Goal: Information Seeking & Learning: Learn about a topic

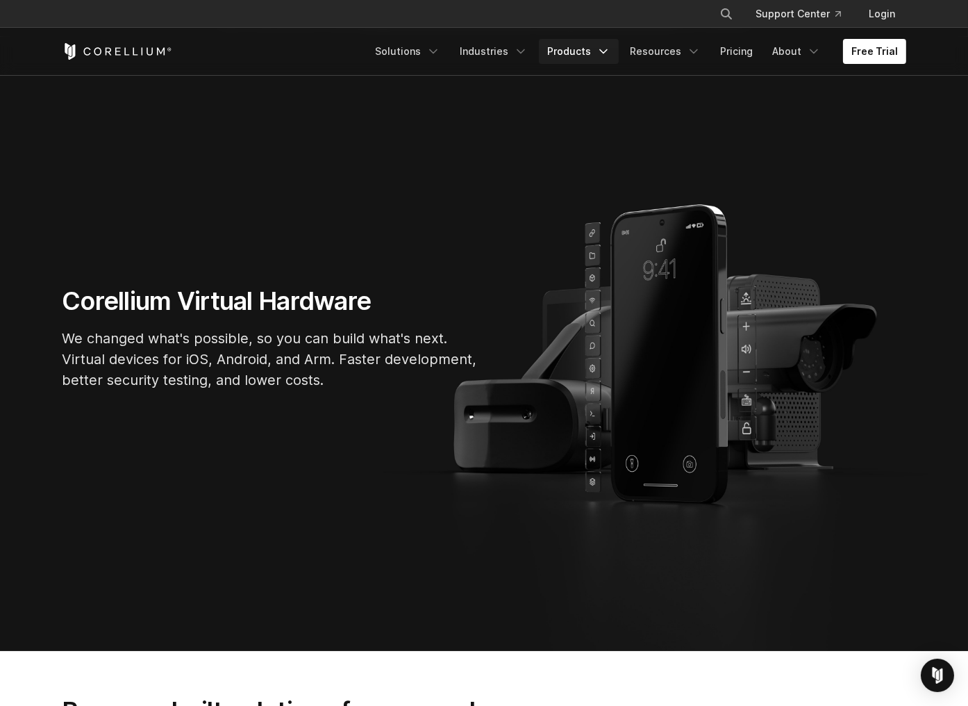
click at [577, 51] on link "Products" at bounding box center [579, 51] width 80 height 25
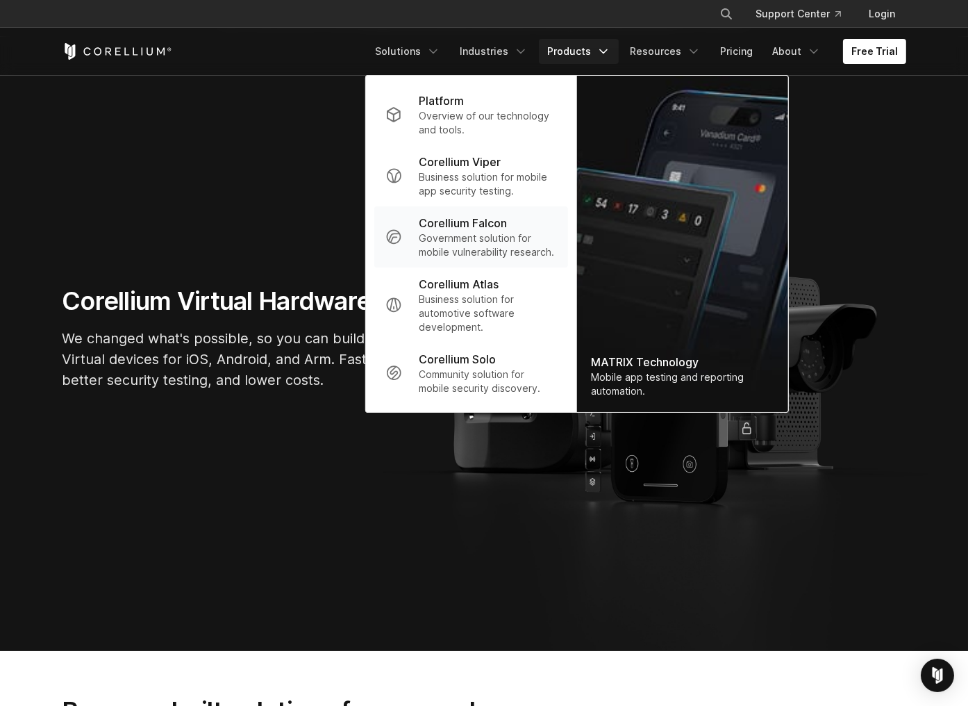
click at [485, 233] on p "Government solution for mobile vulnerability research." at bounding box center [488, 245] width 138 height 28
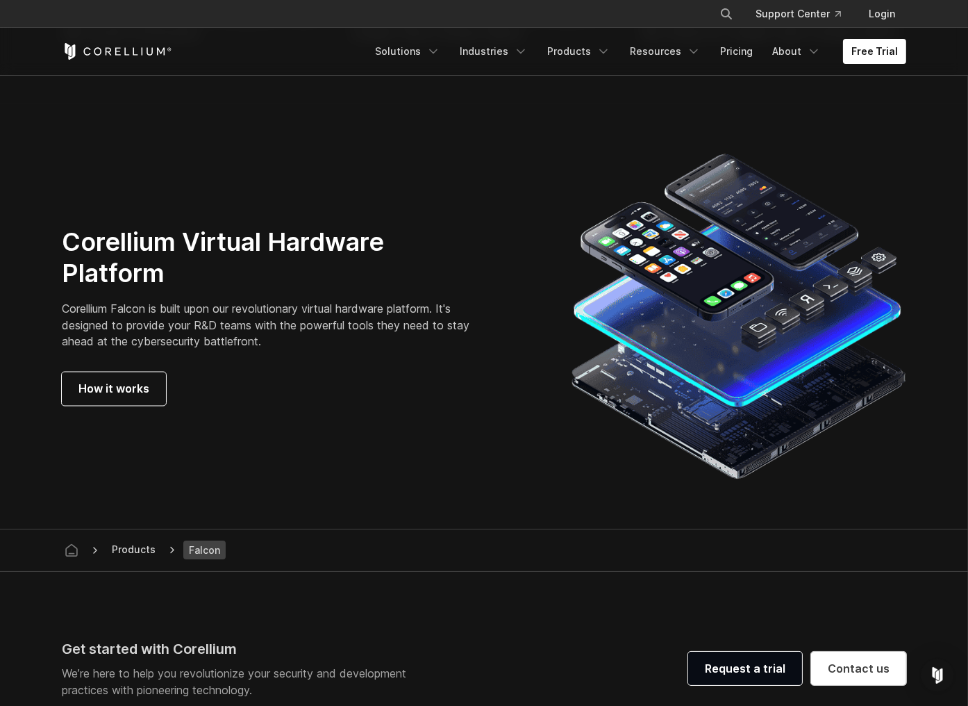
scroll to position [3803, 0]
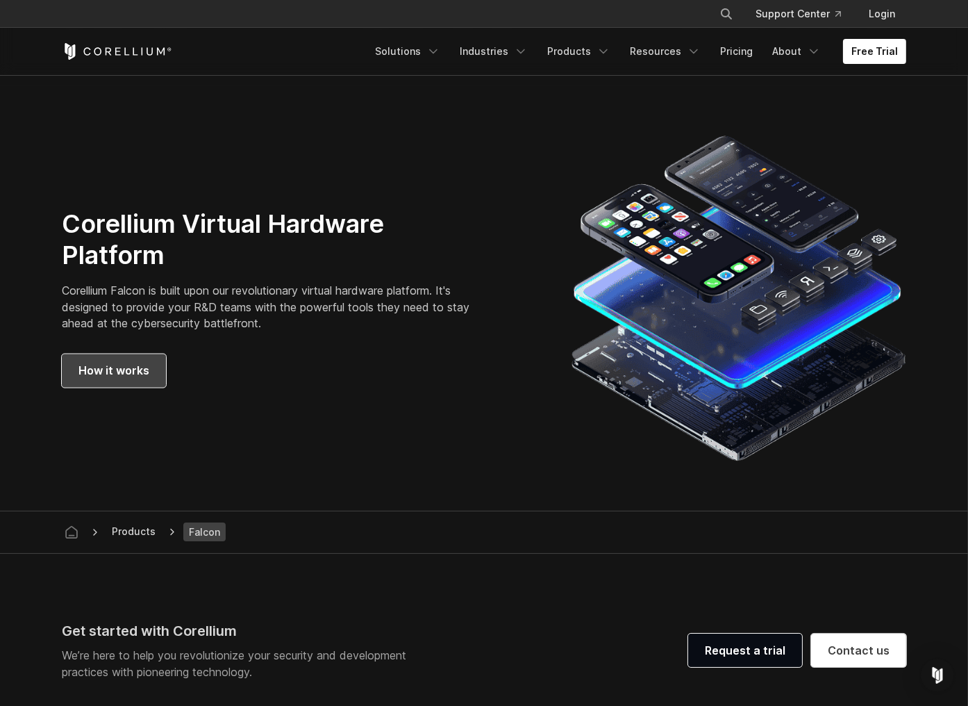
click at [117, 363] on span "How it works" at bounding box center [114, 371] width 71 height 17
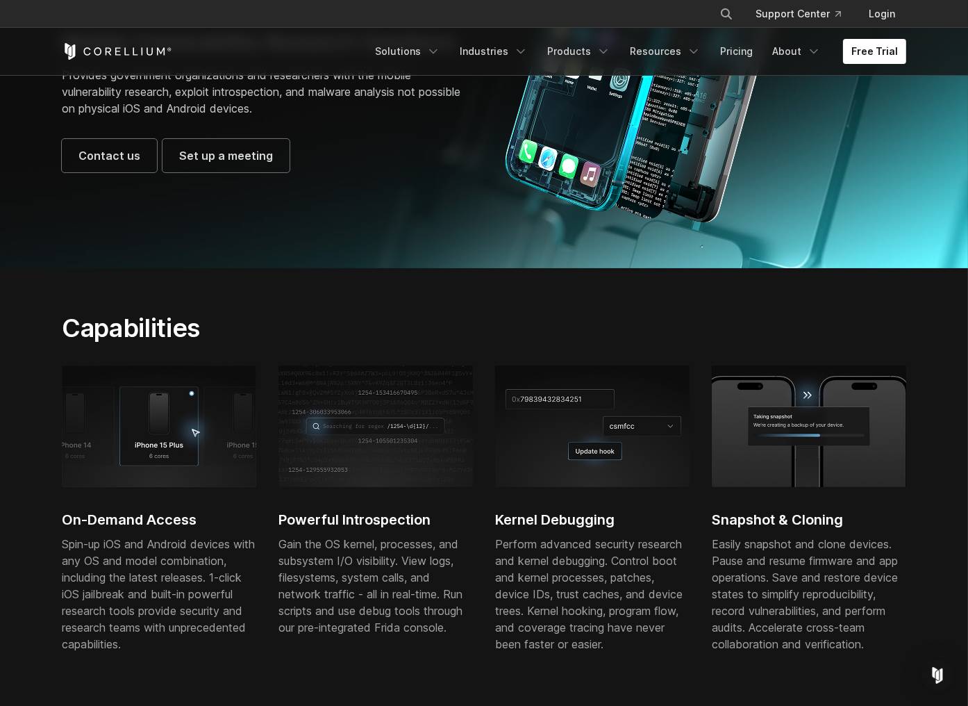
scroll to position [228, 0]
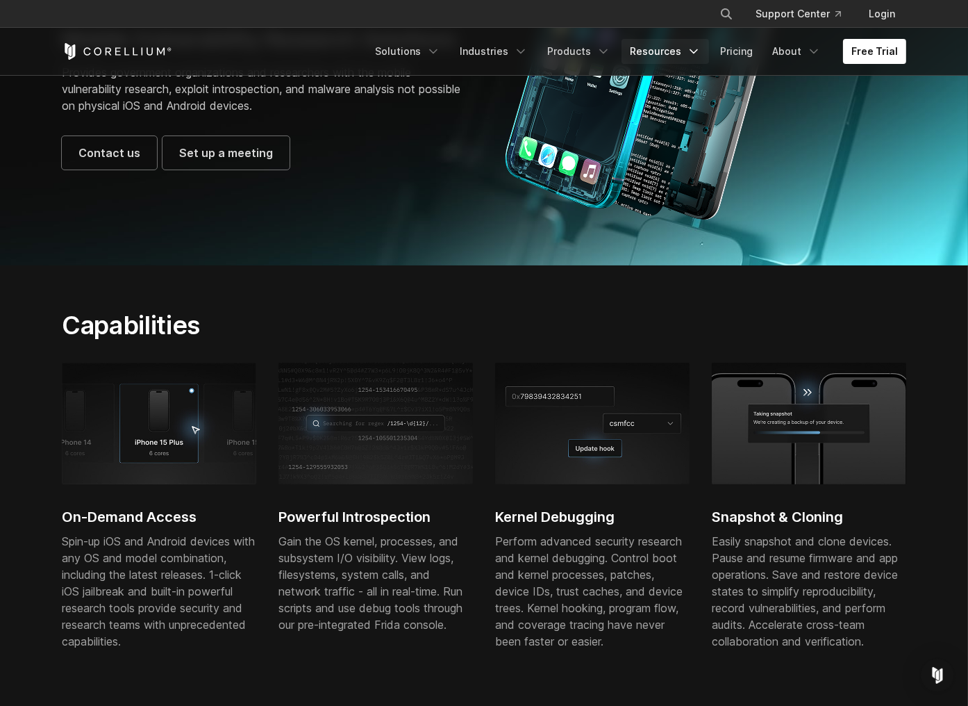
click at [649, 53] on link "Resources" at bounding box center [666, 51] width 88 height 25
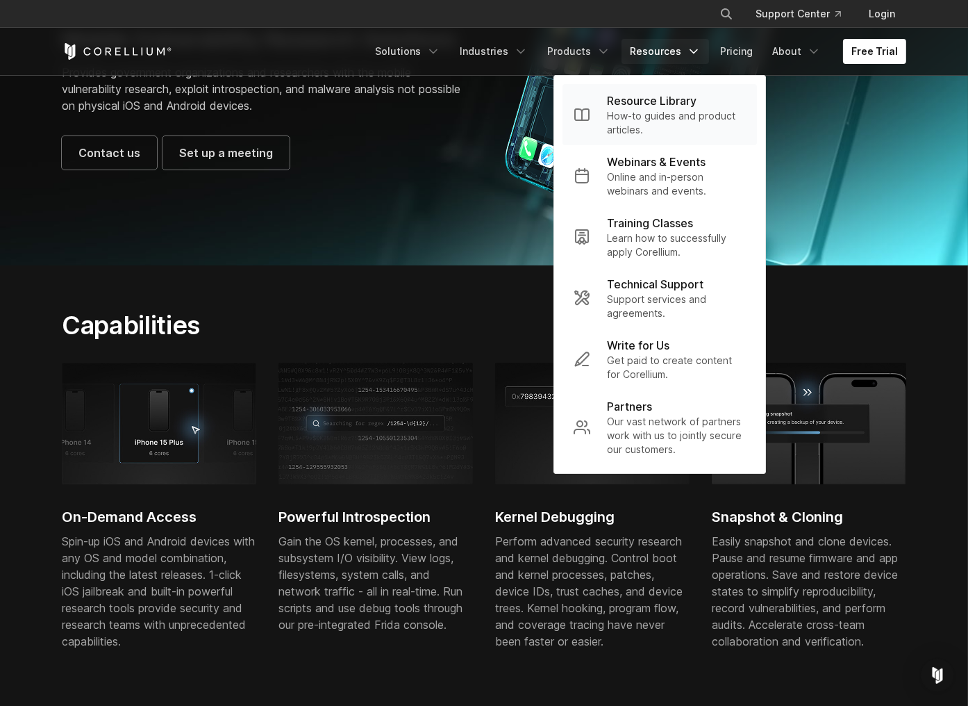
click at [650, 117] on p "How-to guides and product articles." at bounding box center [676, 123] width 139 height 28
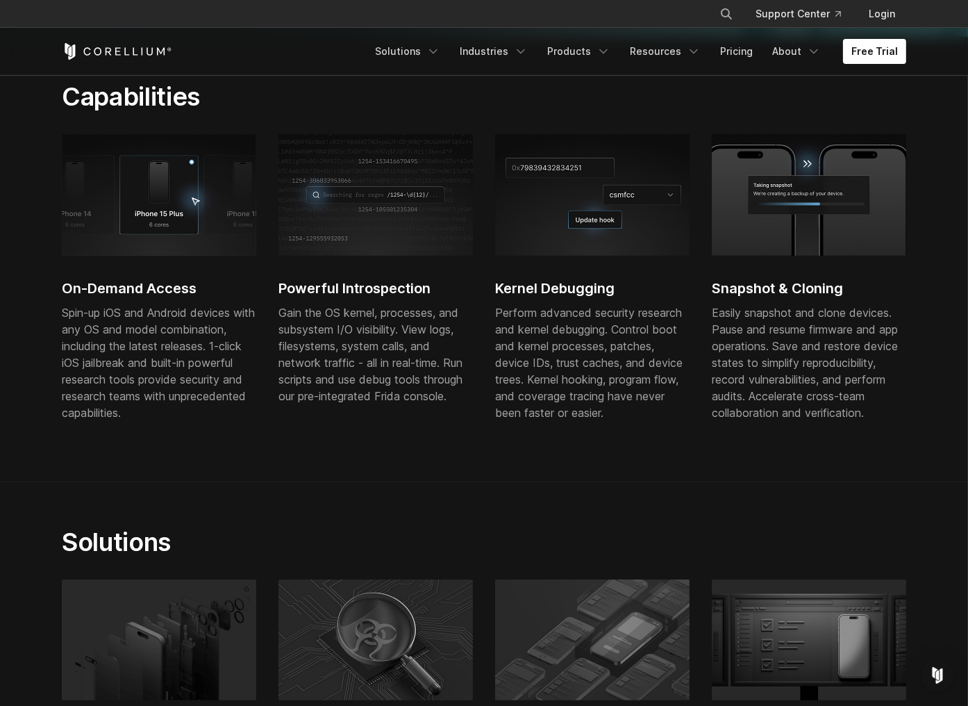
scroll to position [56, 0]
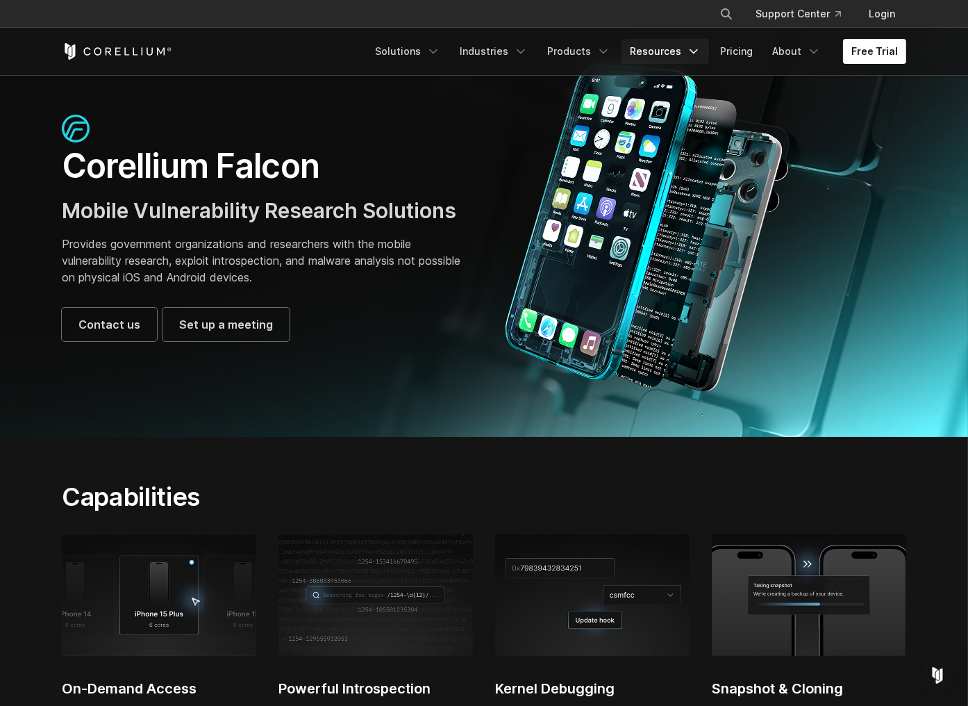
click at [661, 58] on link "Resources" at bounding box center [666, 51] width 88 height 25
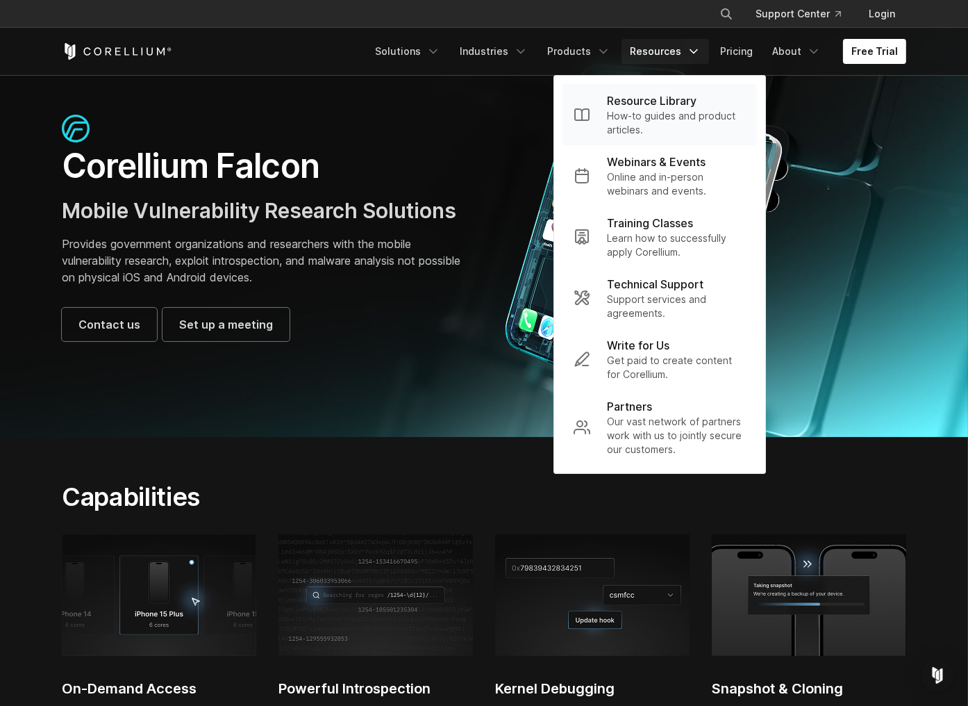
click at [647, 103] on p "Resource Library" at bounding box center [652, 100] width 90 height 17
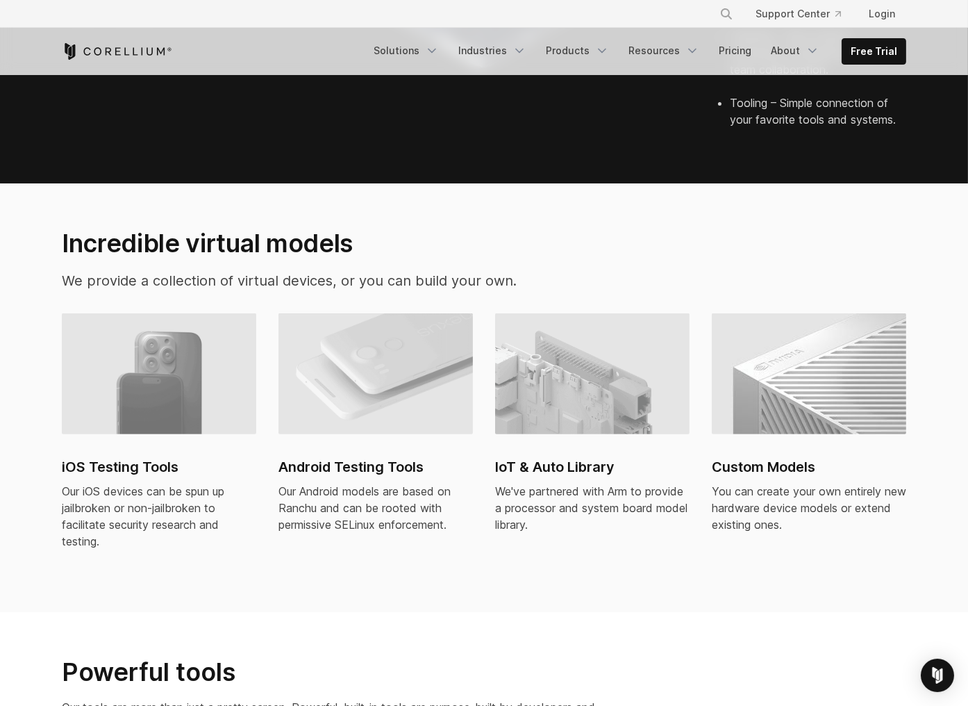
scroll to position [918, 0]
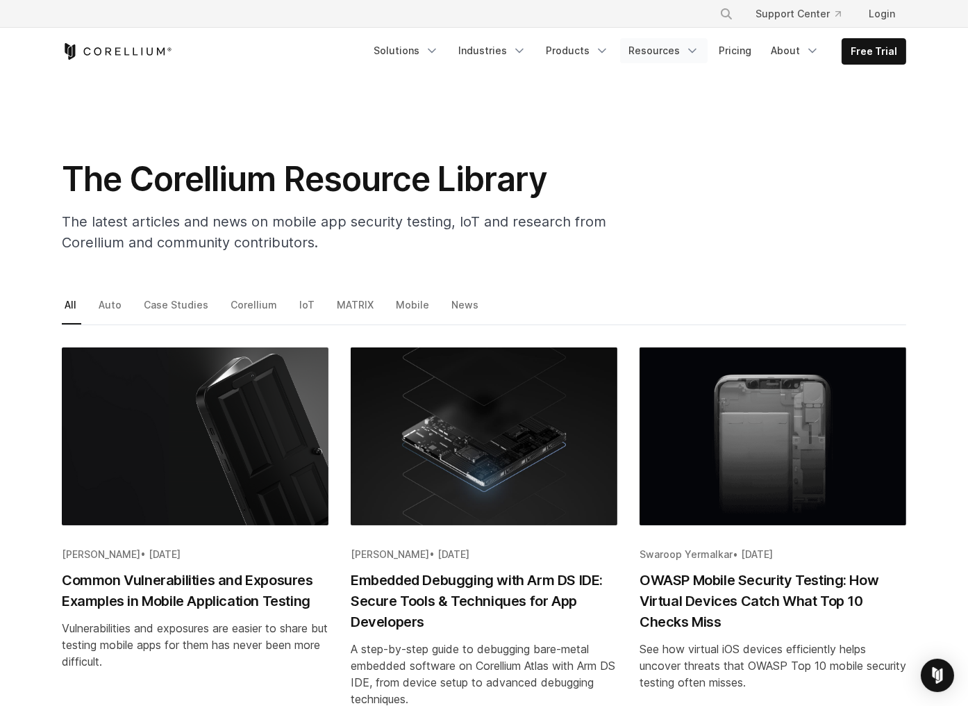
click at [675, 47] on link "Resources" at bounding box center [664, 50] width 88 height 25
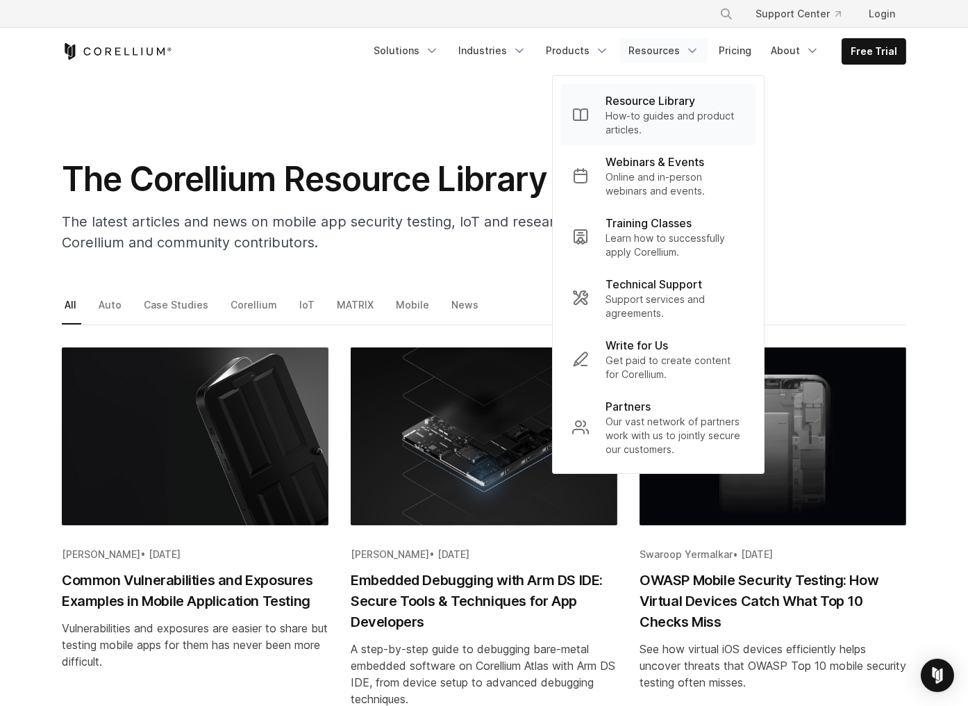
click at [661, 113] on p "How-to guides and product articles." at bounding box center [675, 123] width 139 height 28
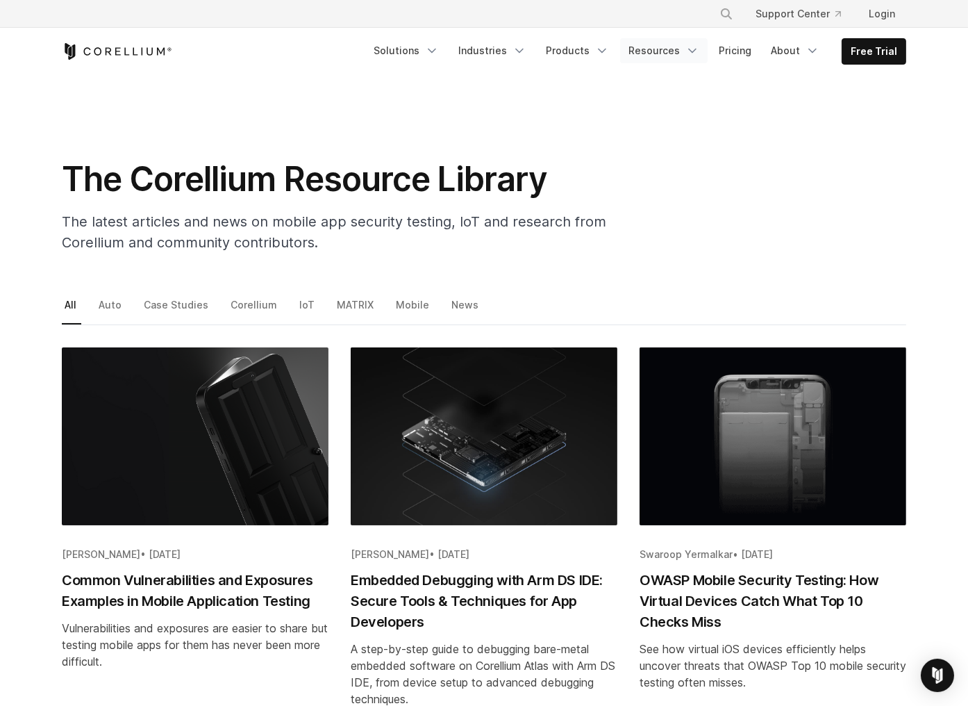
click at [673, 49] on link "Resources" at bounding box center [664, 50] width 88 height 25
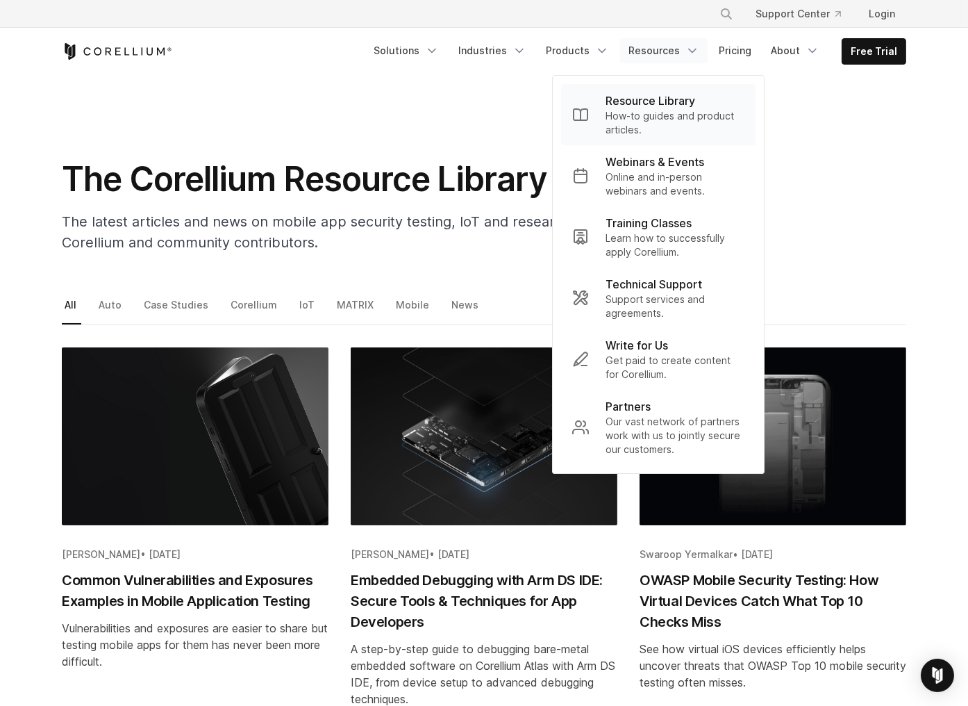
click at [655, 117] on p "How-to guides and product articles." at bounding box center [675, 123] width 139 height 28
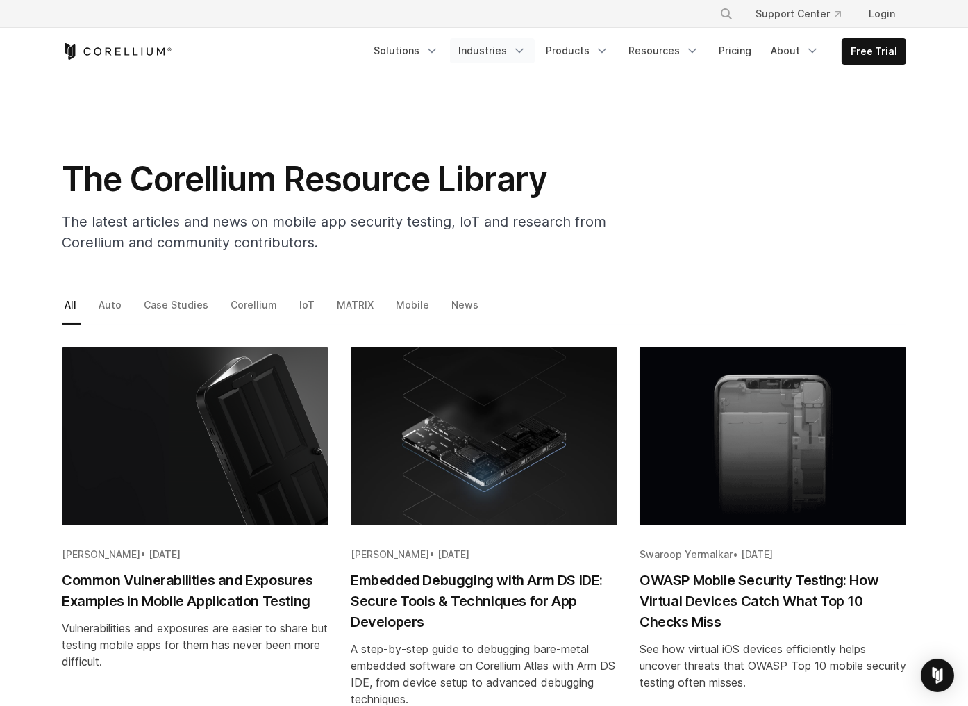
click at [493, 47] on link "Industries" at bounding box center [492, 50] width 85 height 25
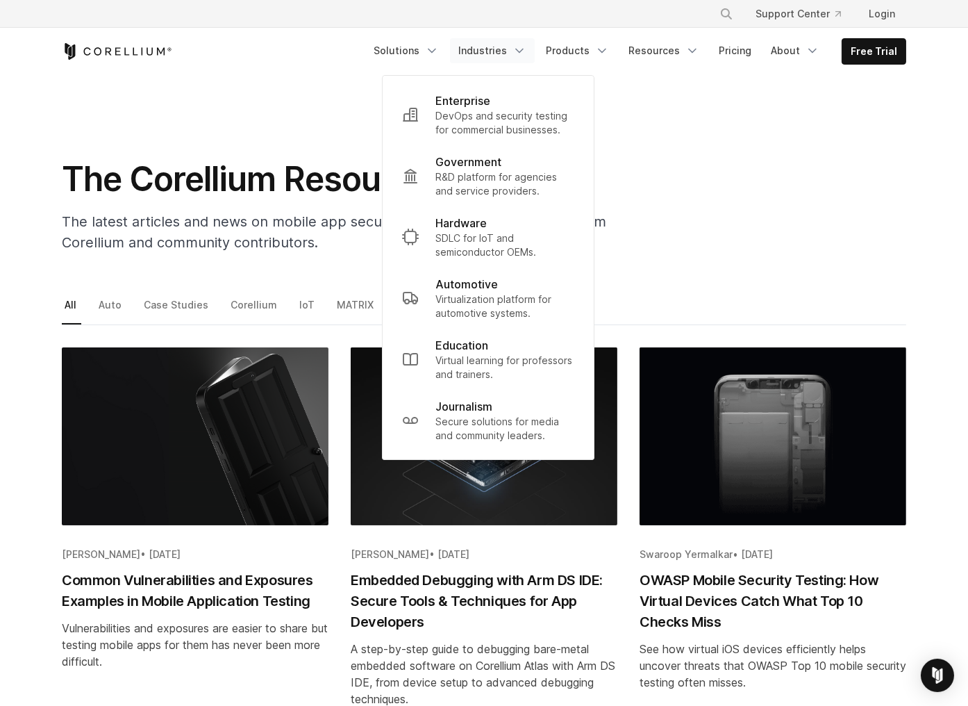
click at [632, 149] on section "The Corellium Resource Library The latest articles and news on mobile app secur…" at bounding box center [484, 169] width 968 height 189
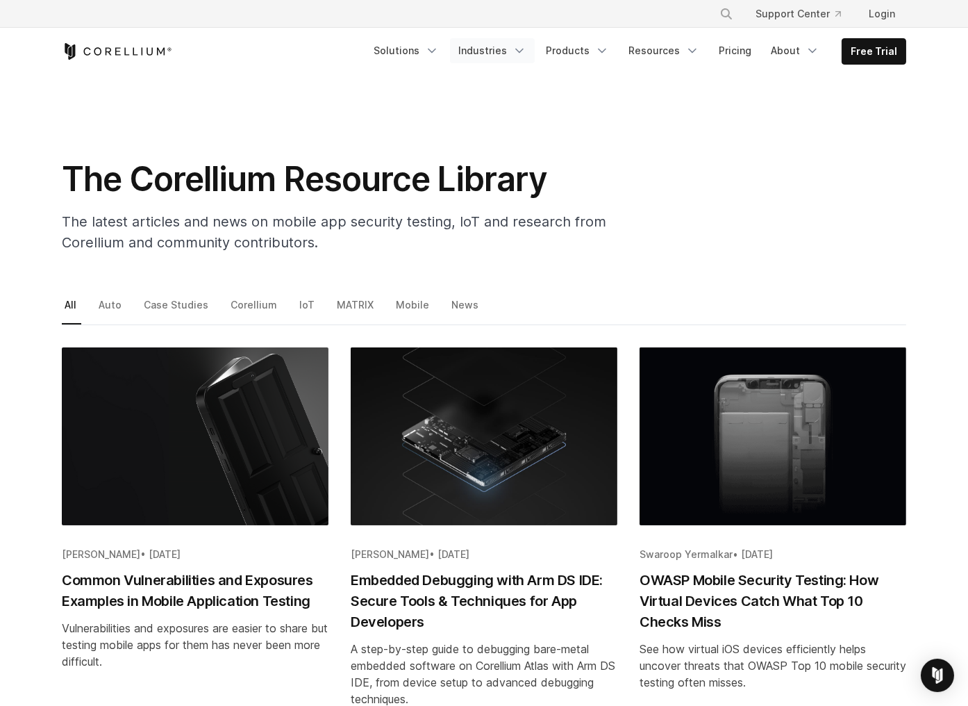
click at [500, 53] on link "Industries" at bounding box center [492, 50] width 85 height 25
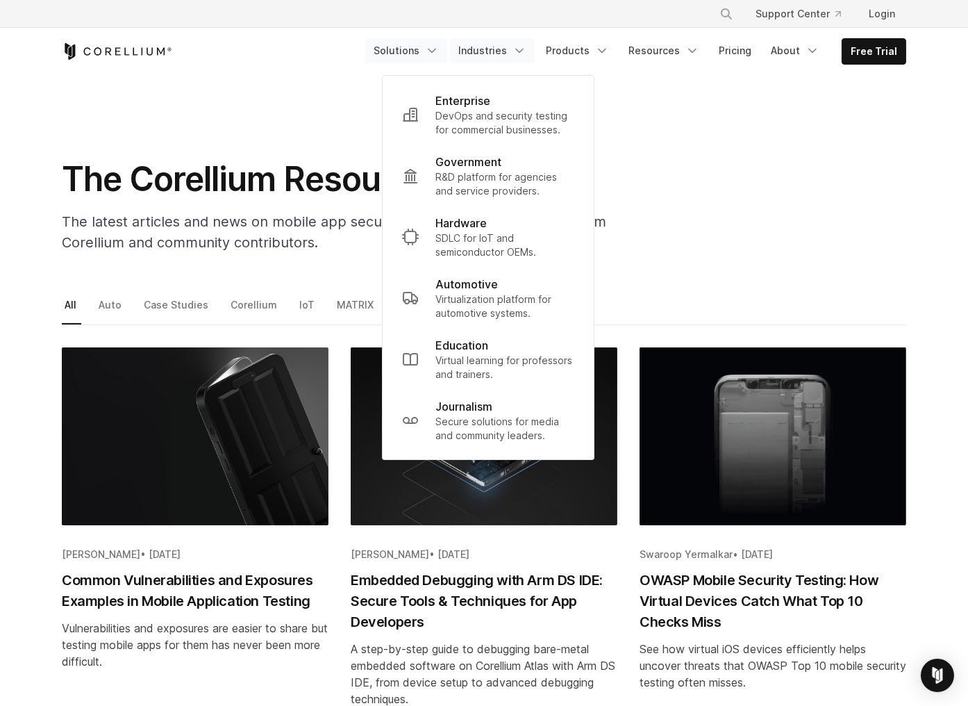
click at [415, 49] on link "Solutions" at bounding box center [406, 50] width 82 height 25
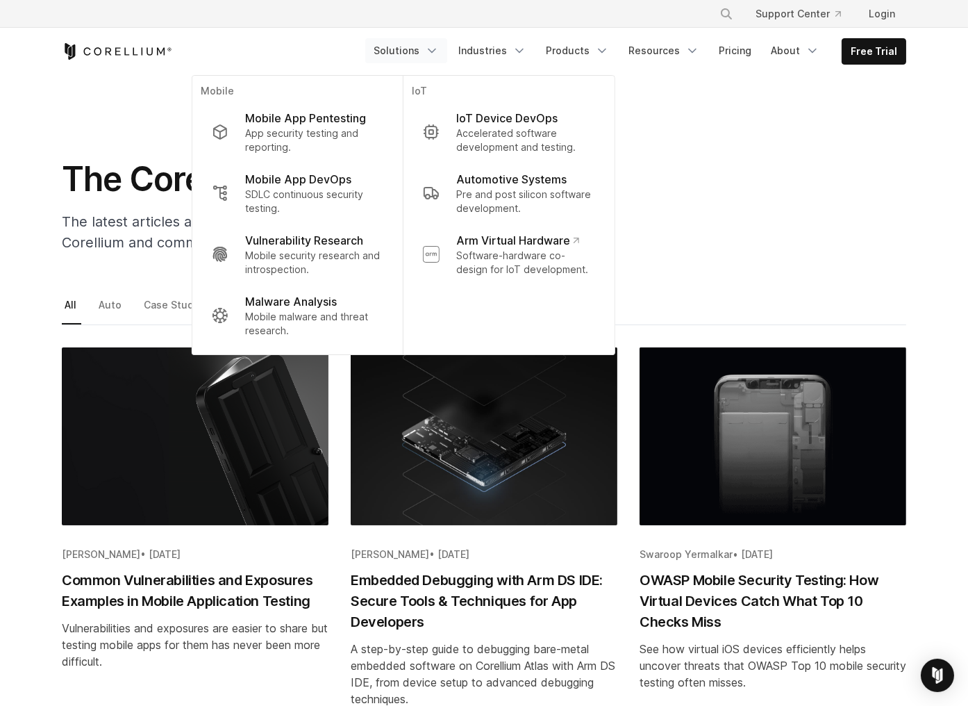
click at [707, 179] on div "The Corellium Resource Library The latest articles and news on mobile app secur…" at bounding box center [484, 211] width 873 height 106
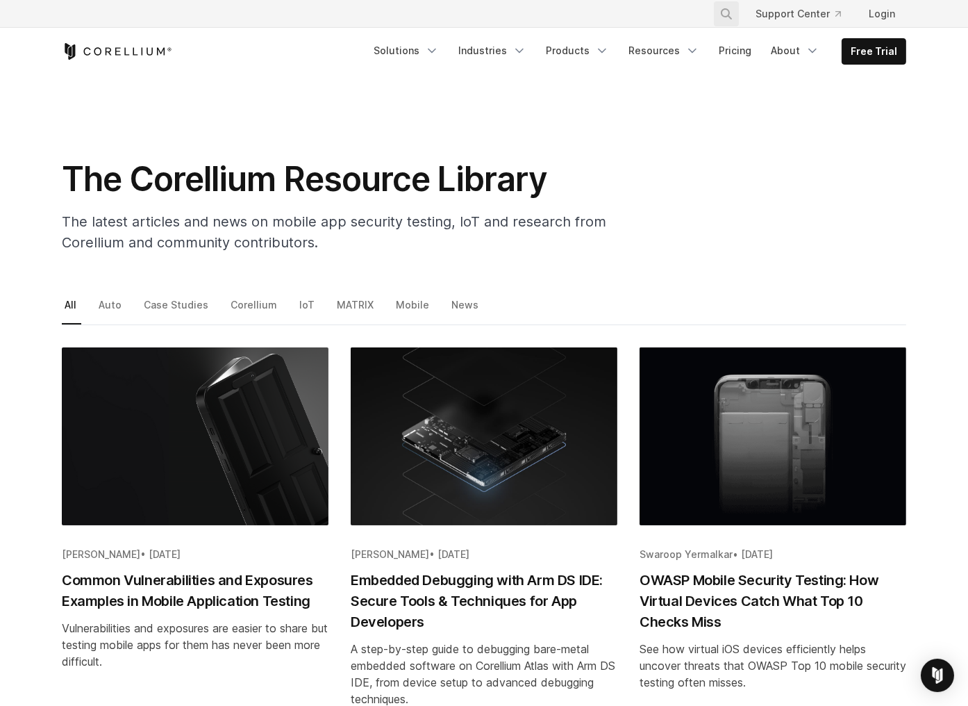
click at [726, 10] on icon "Search" at bounding box center [726, 13] width 11 height 11
click at [623, 7] on input "Search our site..." at bounding box center [655, 13] width 113 height 21
type input "******"
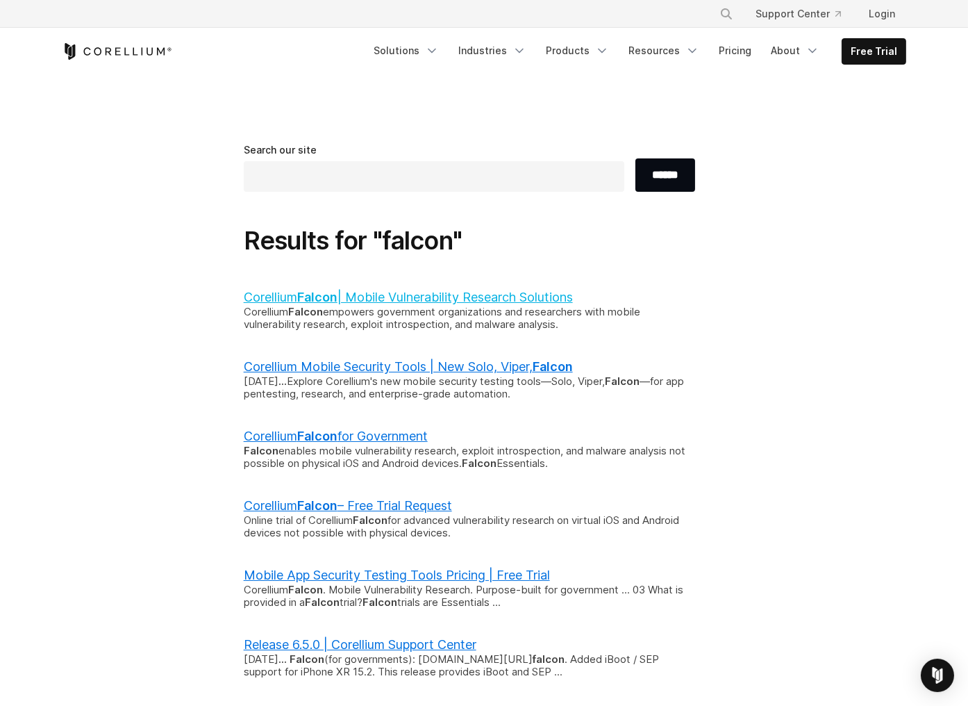
click at [443, 292] on link "Corellium Falcon | Mobile Vulnerability Research Solutions" at bounding box center [408, 297] width 329 height 15
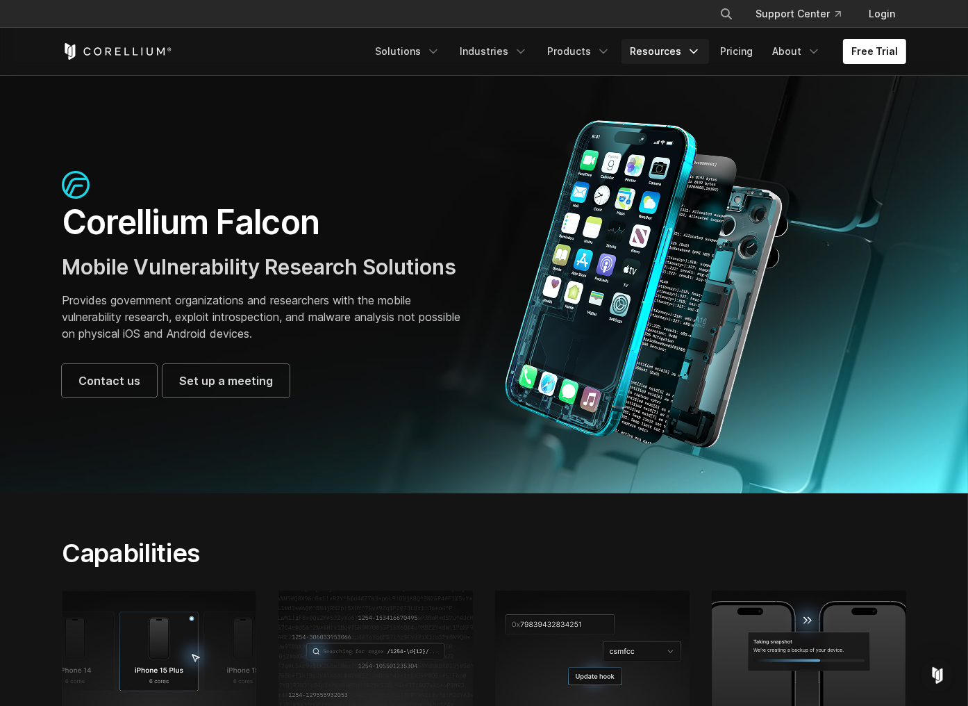
click at [663, 59] on link "Resources" at bounding box center [666, 51] width 88 height 25
